Goal: Find contact information: Find contact information

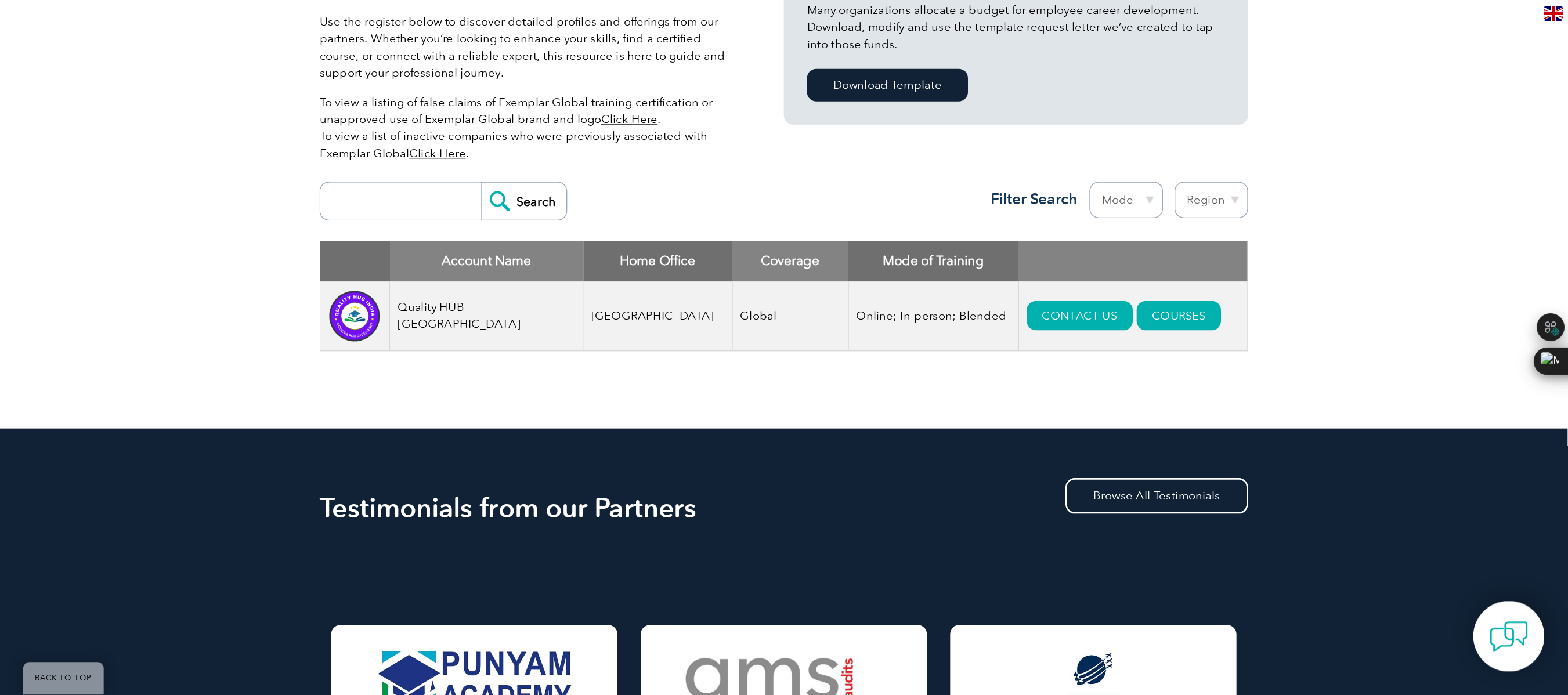
scroll to position [330, 0]
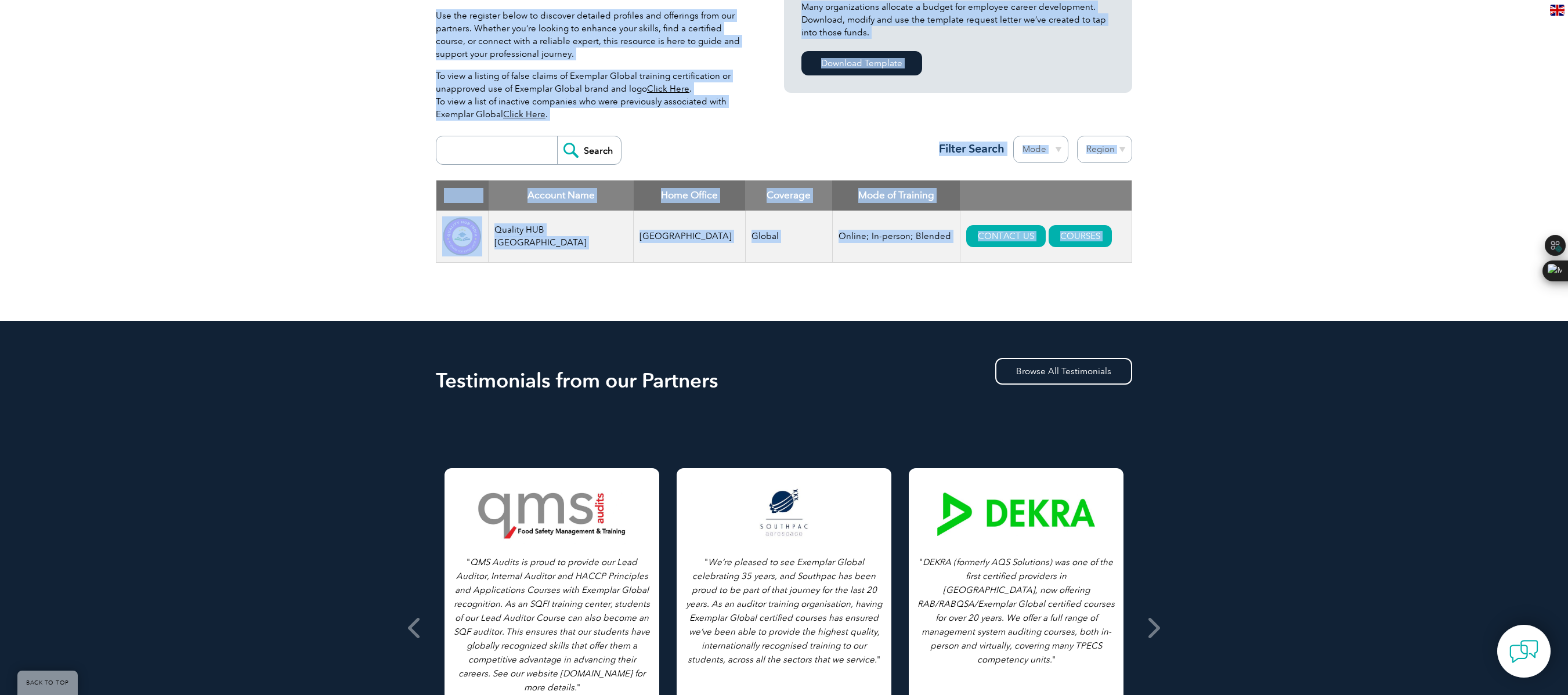
drag, startPoint x: 1187, startPoint y: 227, endPoint x: 1176, endPoint y: 449, distance: 222.3
click at [783, 347] on body "BACK TO TOP Leading the way to excellence Search Login to the Community ▼ Home …" at bounding box center [784, 506] width 1568 height 1673
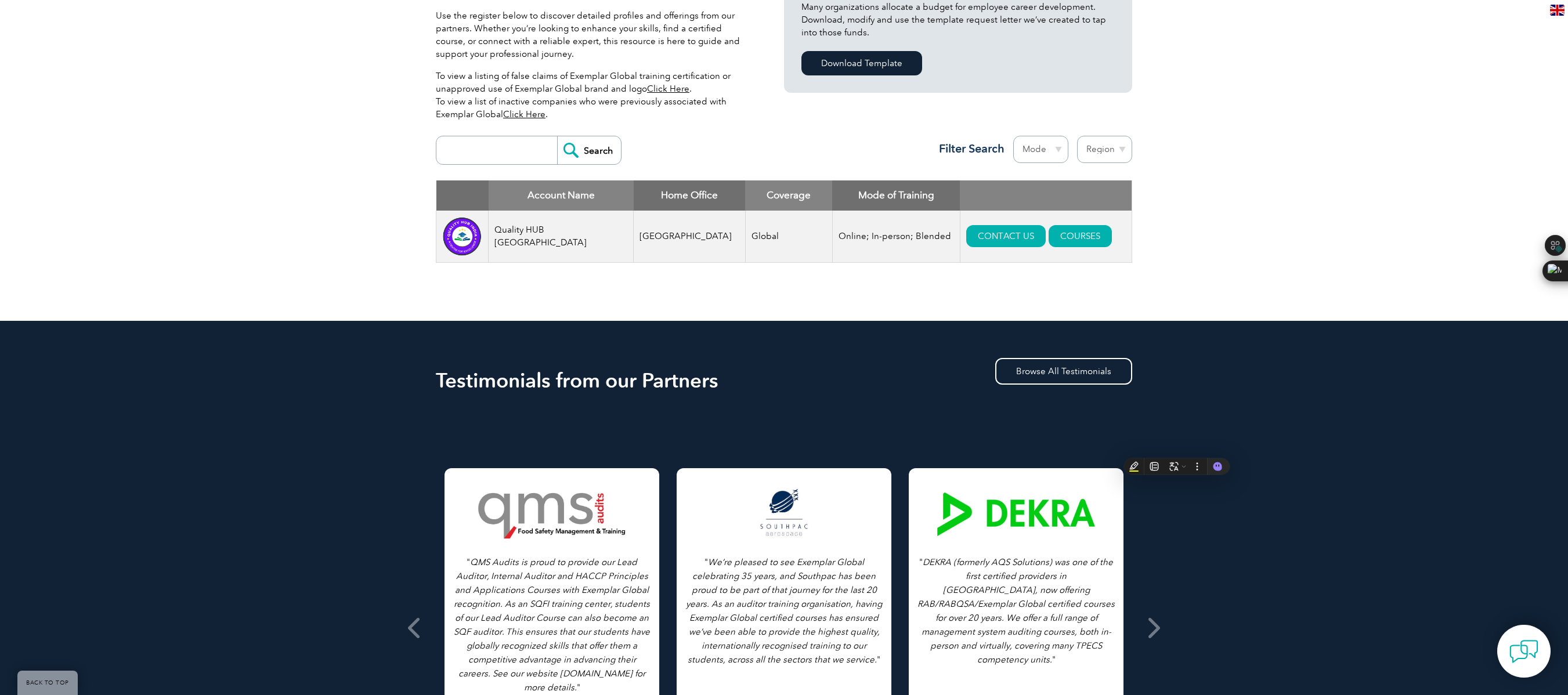
click at [783, 241] on div "Exemplar Global proudly works with a global network of training providers, cons…" at bounding box center [784, 124] width 1568 height 394
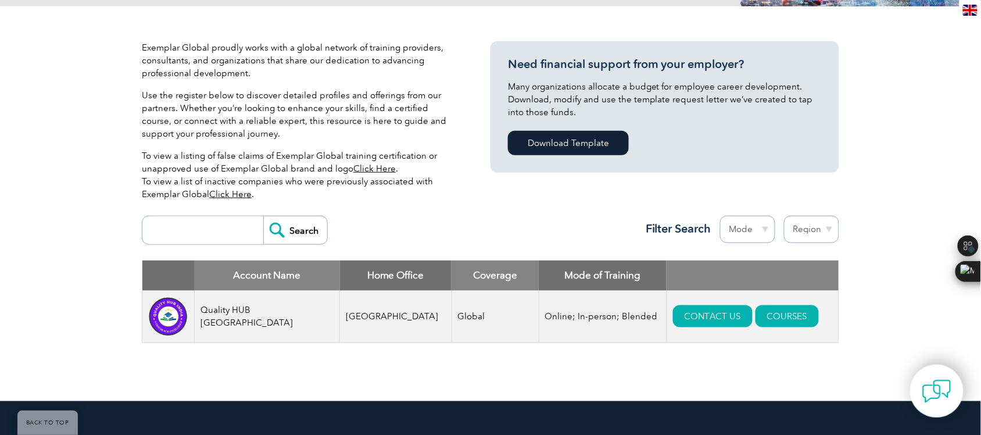
scroll to position [372, 0]
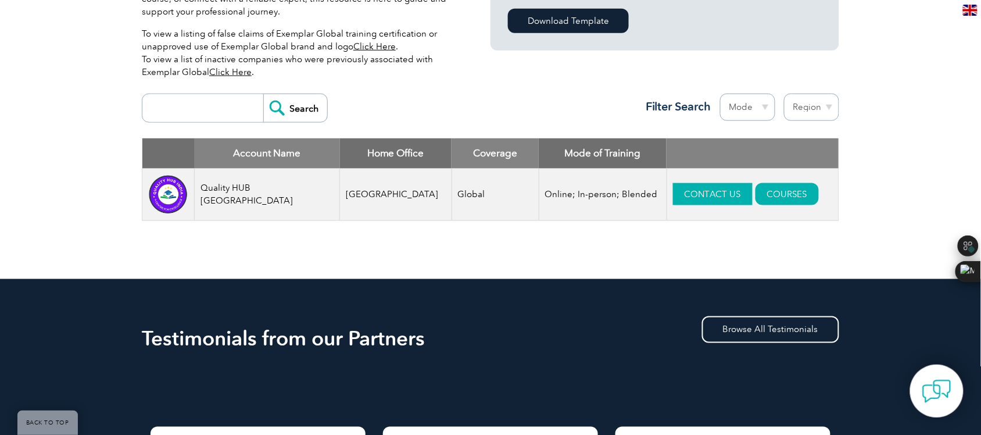
click at [714, 198] on link "CONTACT US" at bounding box center [713, 194] width 80 height 22
click at [759, 189] on link "COURSES" at bounding box center [786, 194] width 63 height 22
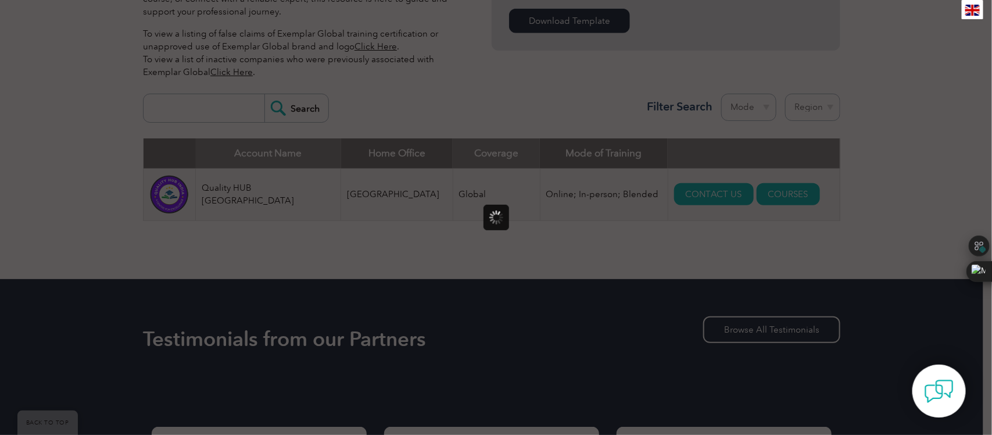
click at [770, 193] on div at bounding box center [496, 217] width 992 height 435
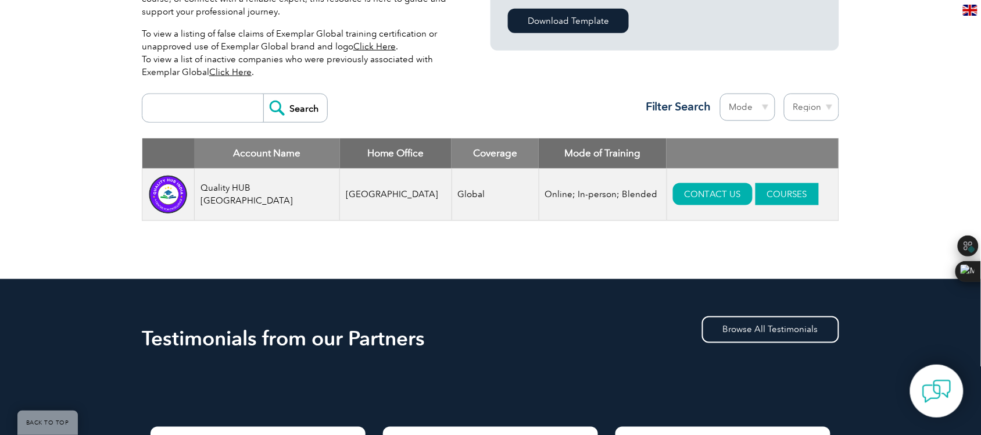
click at [773, 199] on link "COURSES" at bounding box center [786, 194] width 63 height 22
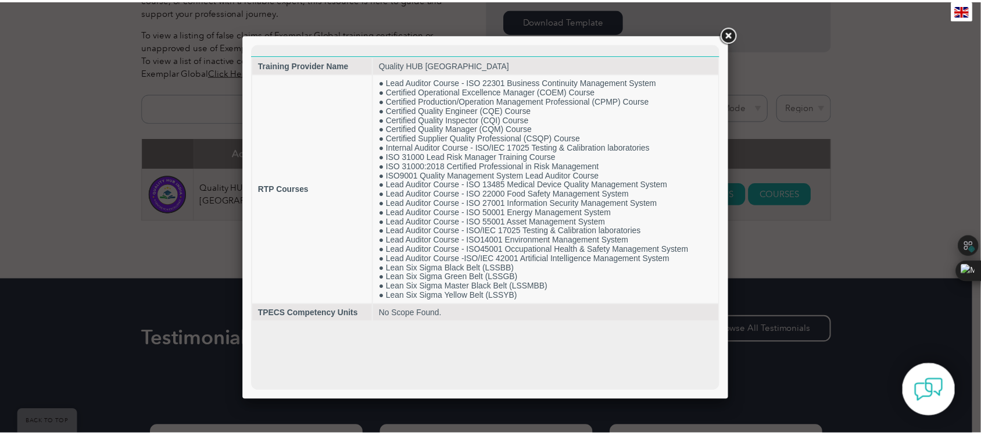
scroll to position [0, 0]
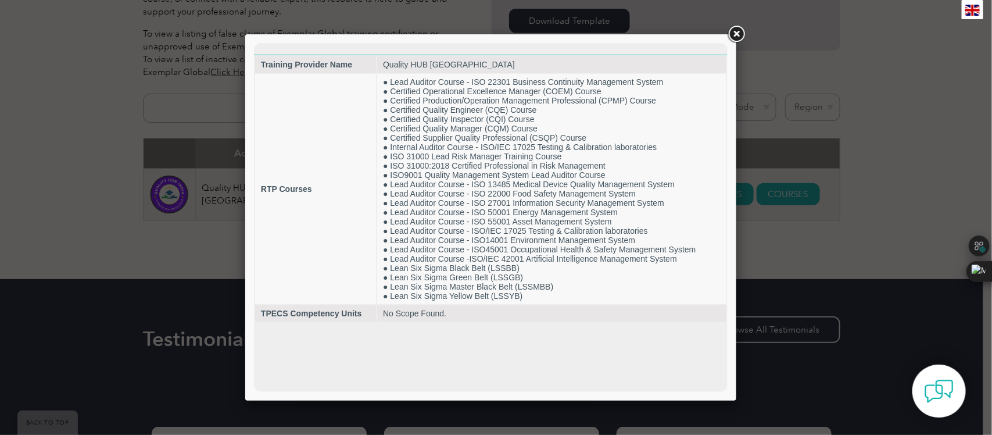
click at [734, 25] on link at bounding box center [736, 34] width 21 height 21
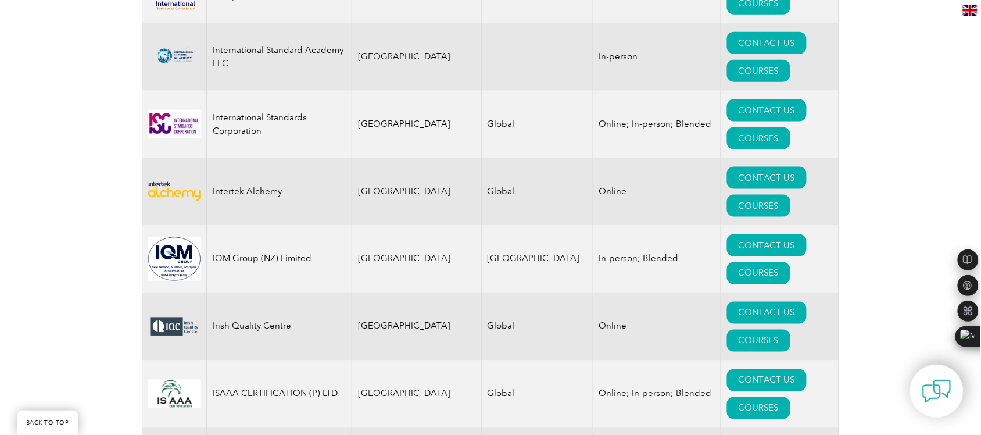
scroll to position [9588, 0]
